Goal: Transaction & Acquisition: Purchase product/service

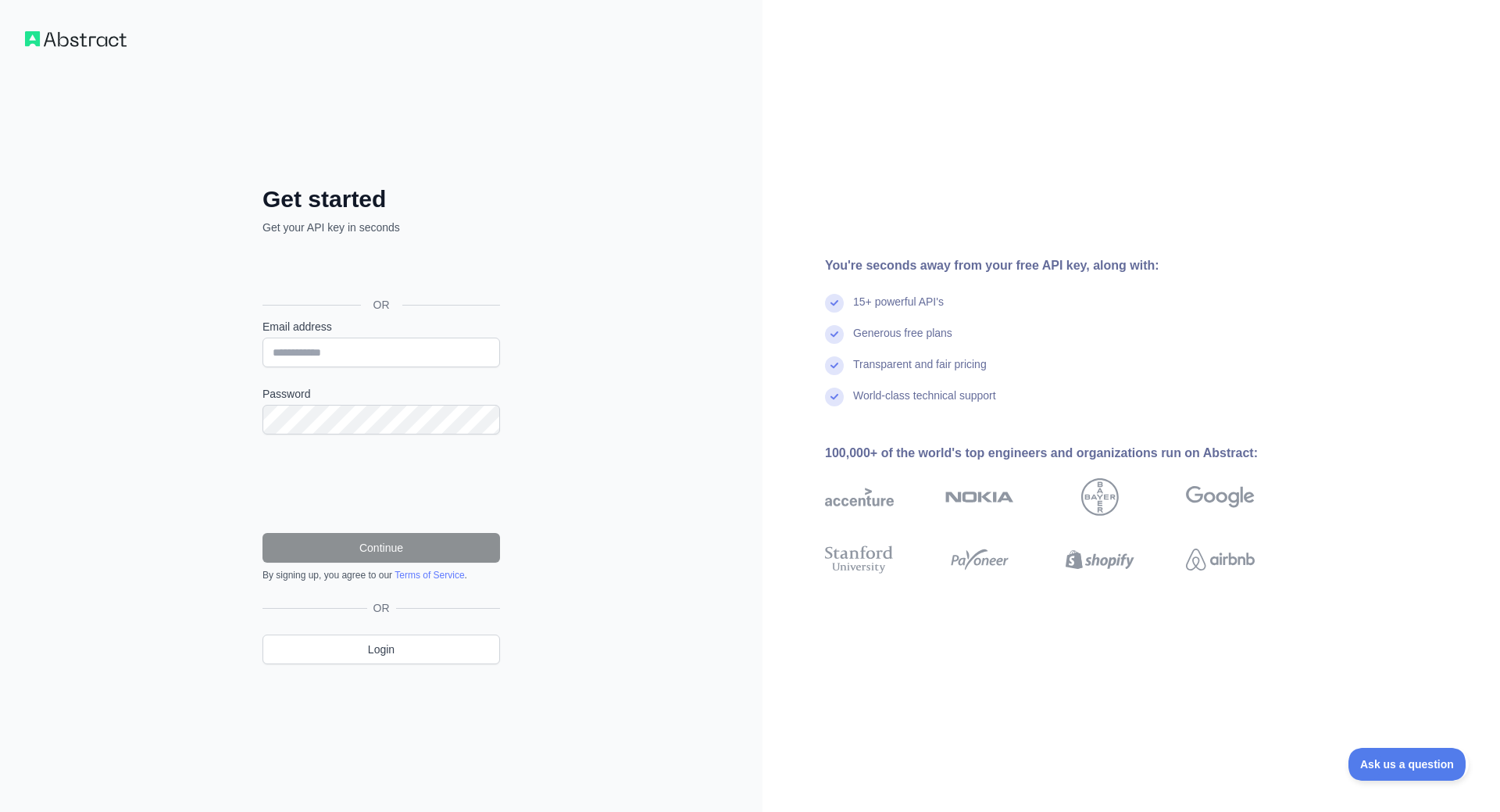
click at [376, 271] on div "Войти с аккаунтом Google (откроется в новой вкладке)" at bounding box center [379, 269] width 235 height 34
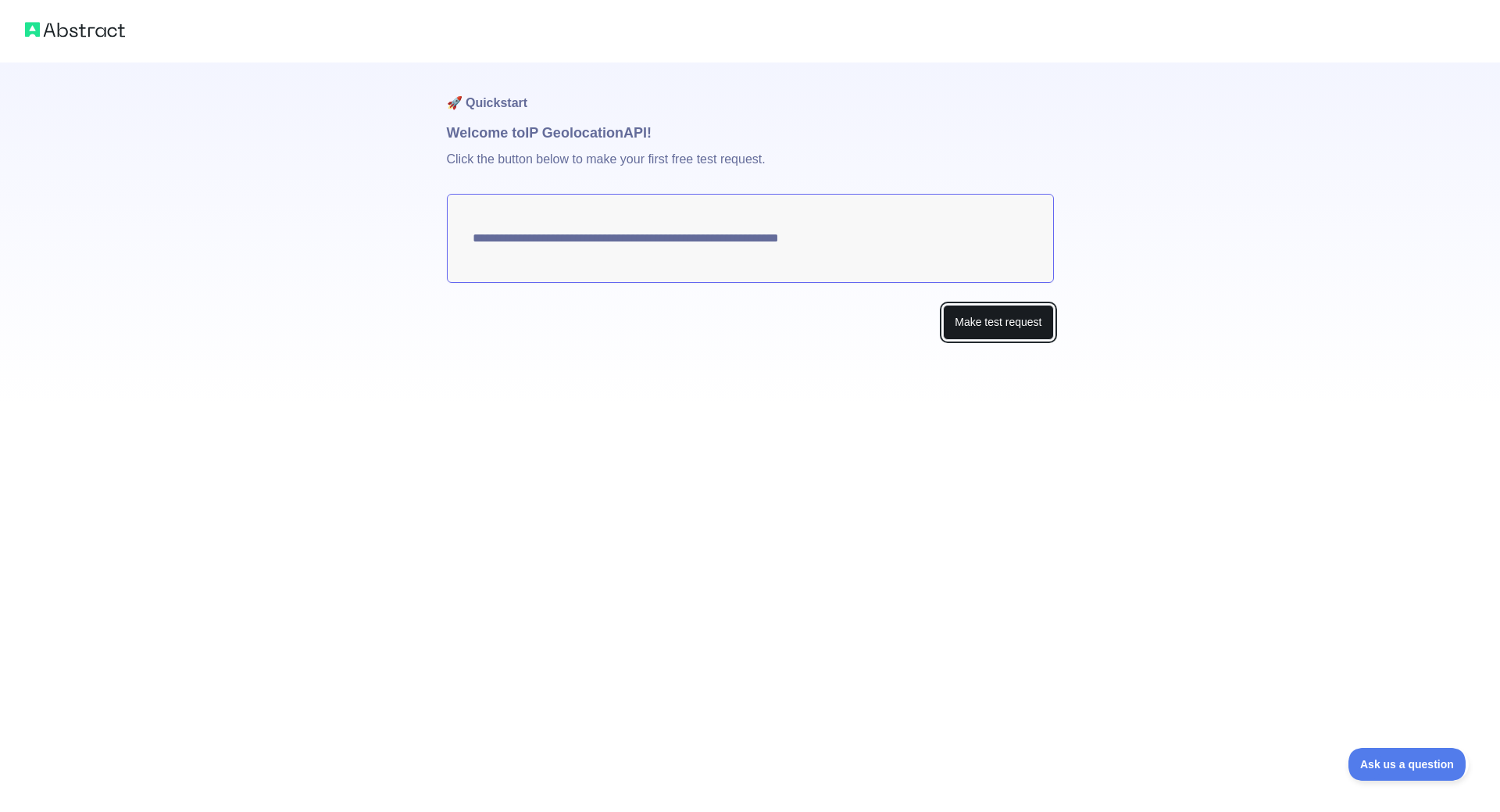
click at [1014, 332] on button "Make test request" at bounding box center [999, 322] width 110 height 35
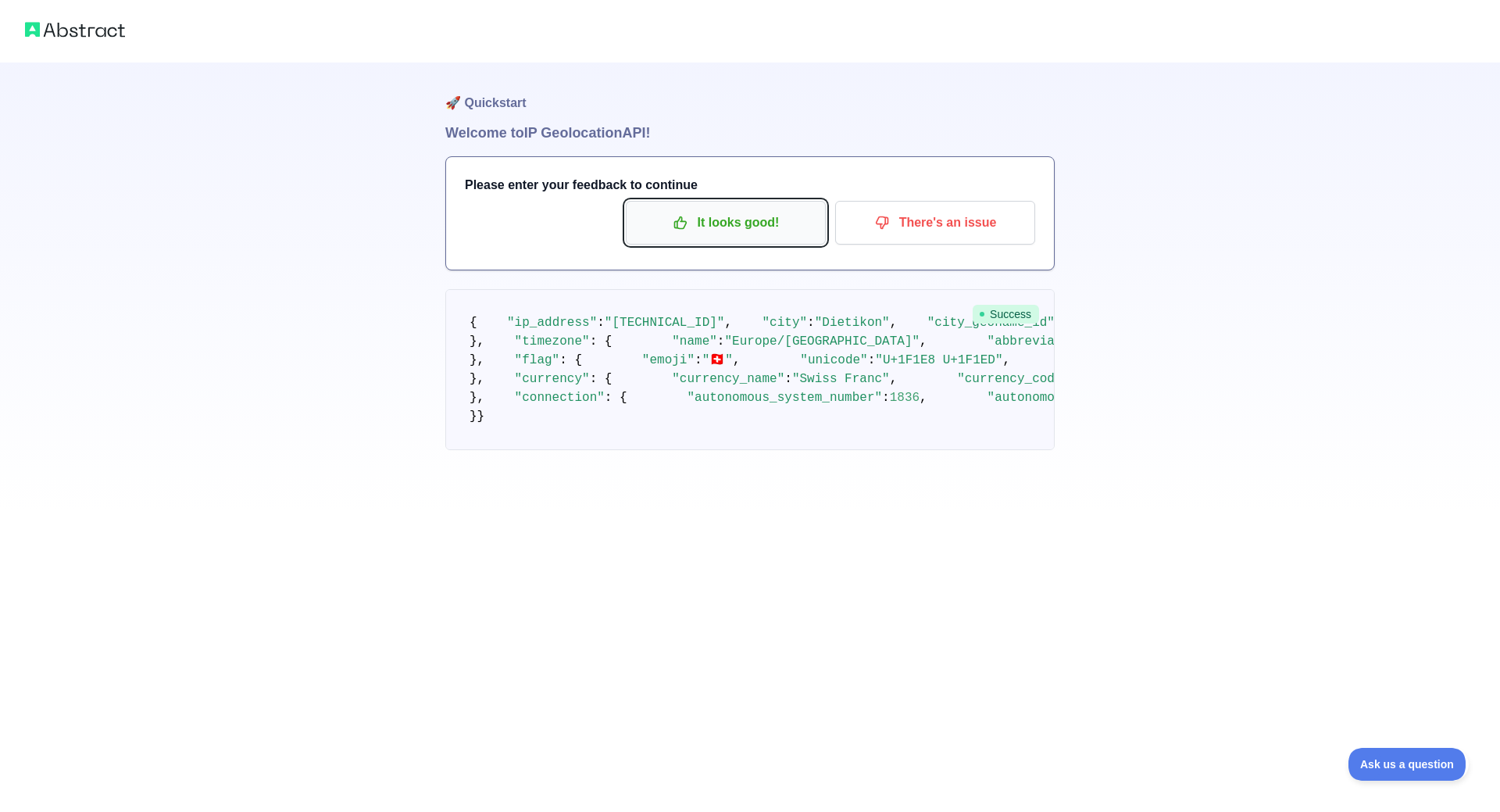
click at [726, 227] on p "It looks good!" at bounding box center [725, 223] width 176 height 27
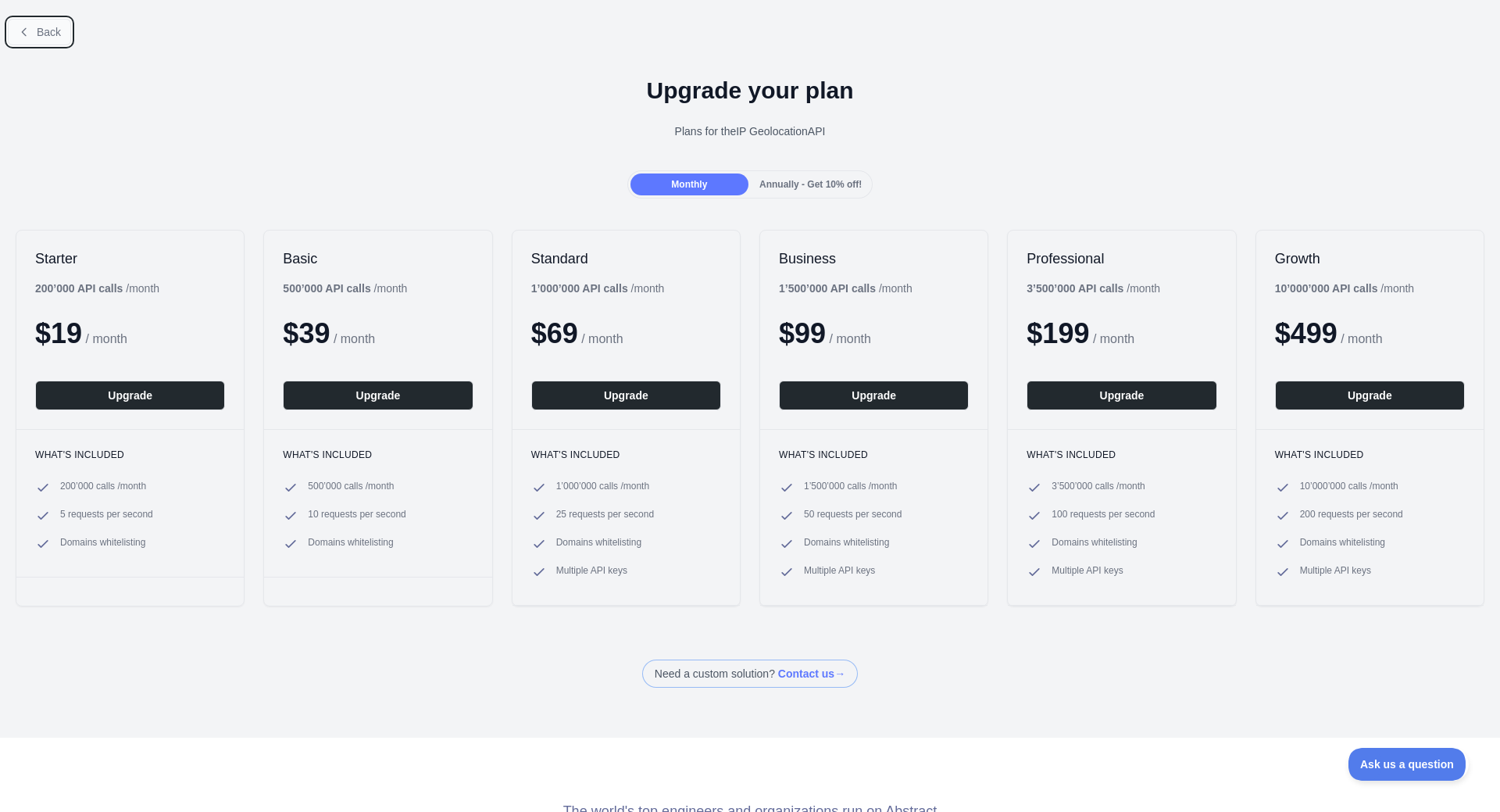
click at [48, 30] on span "Back" at bounding box center [48, 32] width 24 height 13
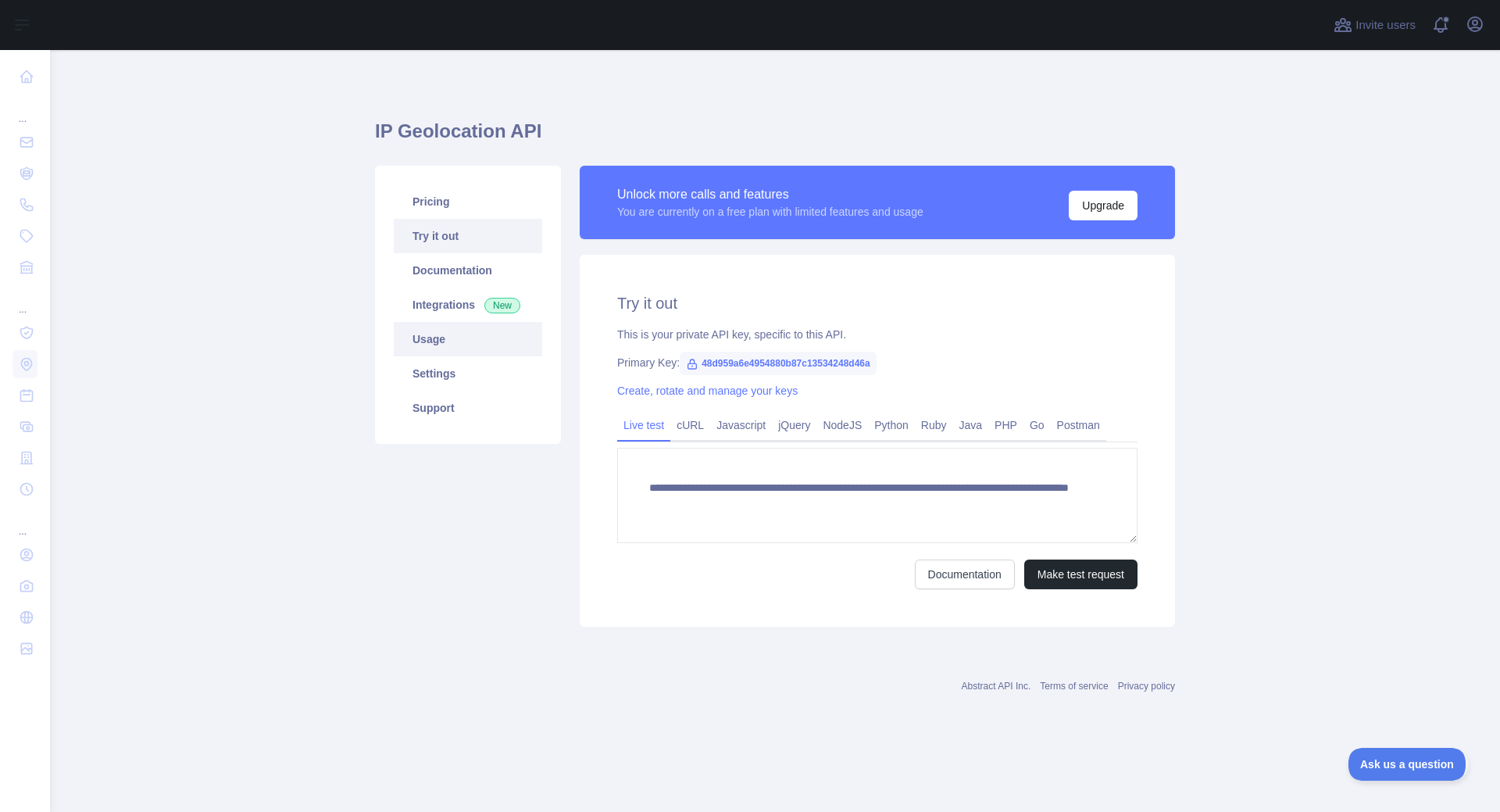
click at [440, 342] on link "Usage" at bounding box center [468, 338] width 149 height 34
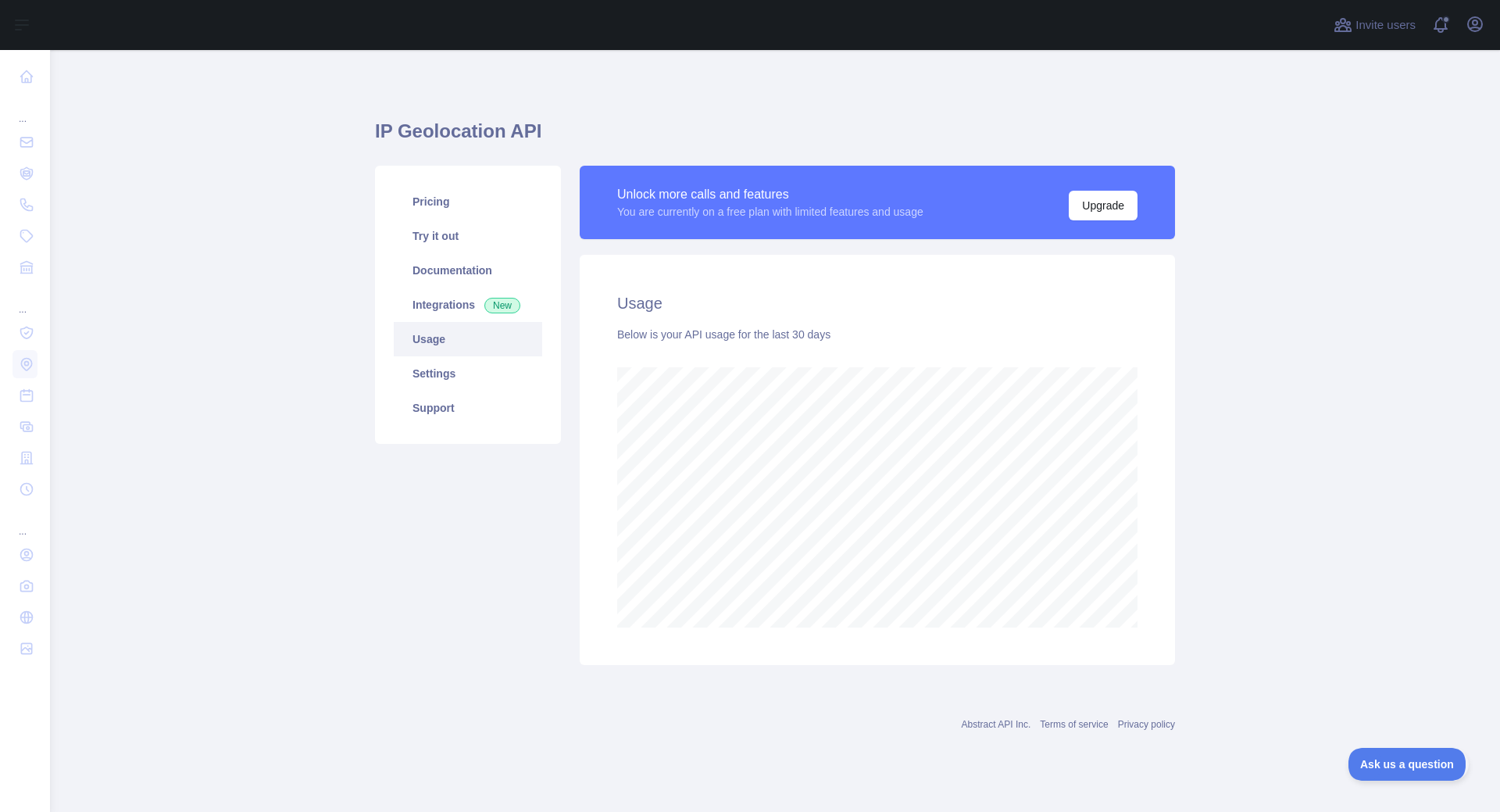
scroll to position [762, 1451]
click at [440, 200] on link "Pricing" at bounding box center [468, 201] width 149 height 34
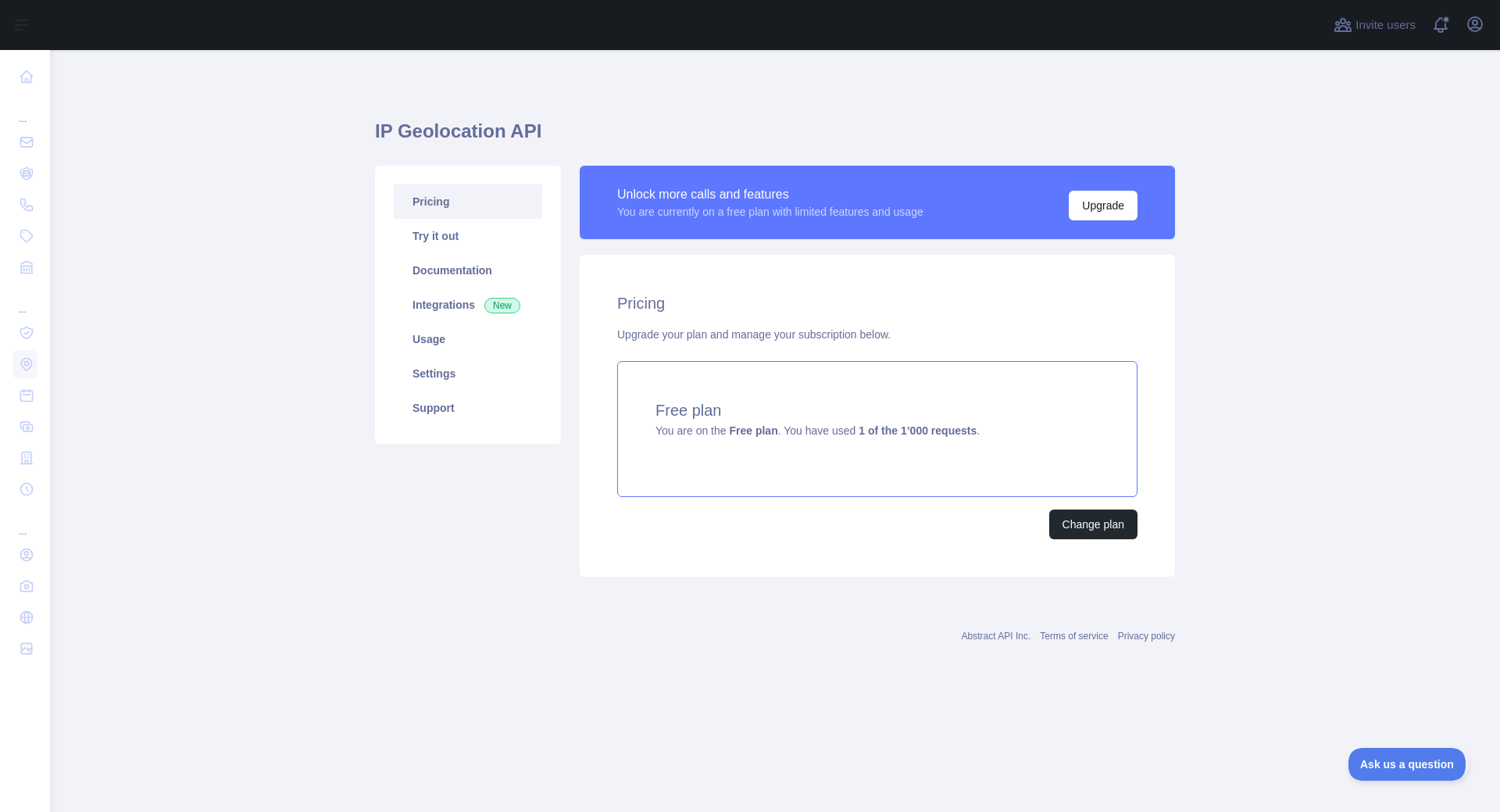
click at [956, 432] on strong "1 of the 1’000 requests" at bounding box center [918, 430] width 118 height 13
